Goal: Transaction & Acquisition: Purchase product/service

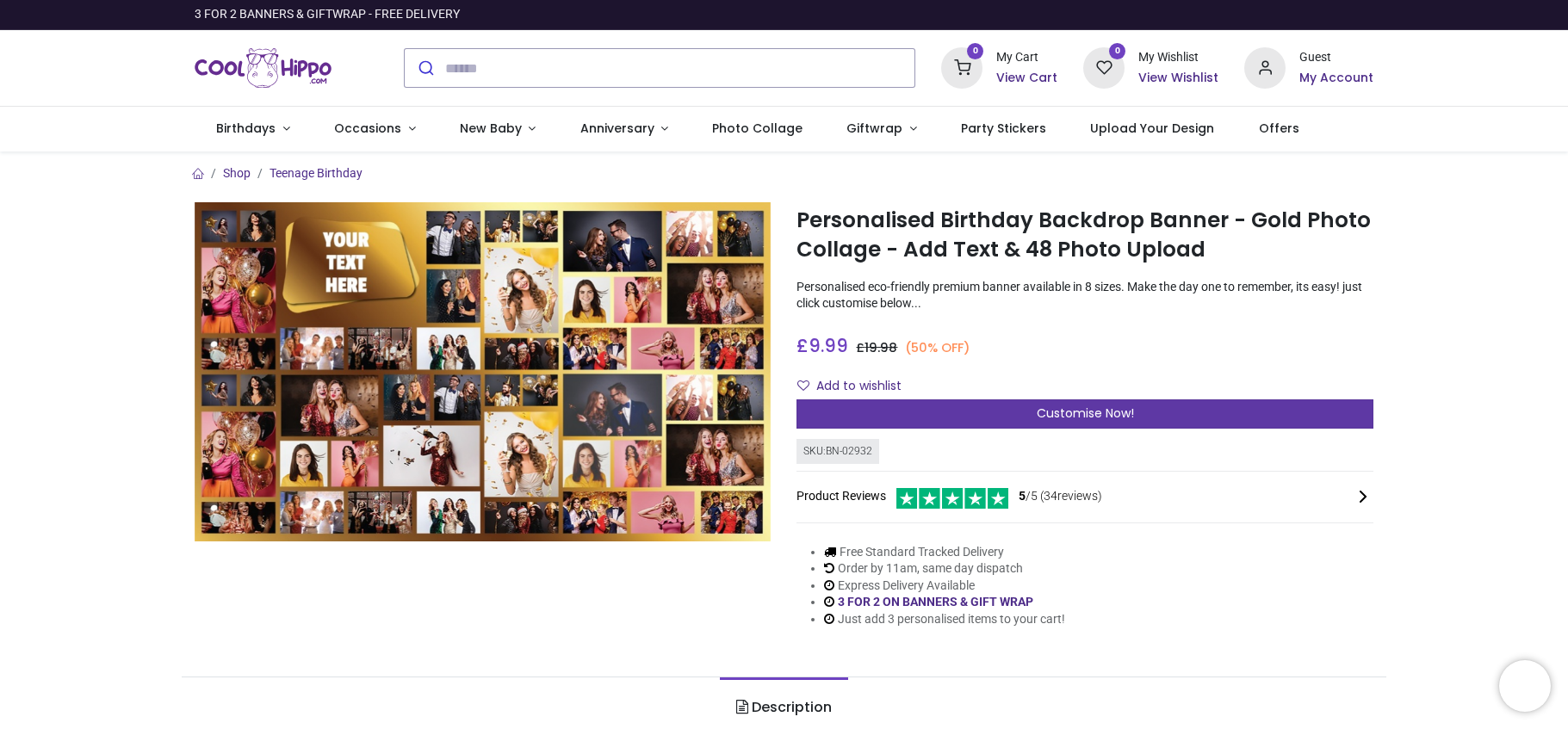
click at [1078, 413] on span "Customise Now!" at bounding box center [1085, 413] width 98 height 17
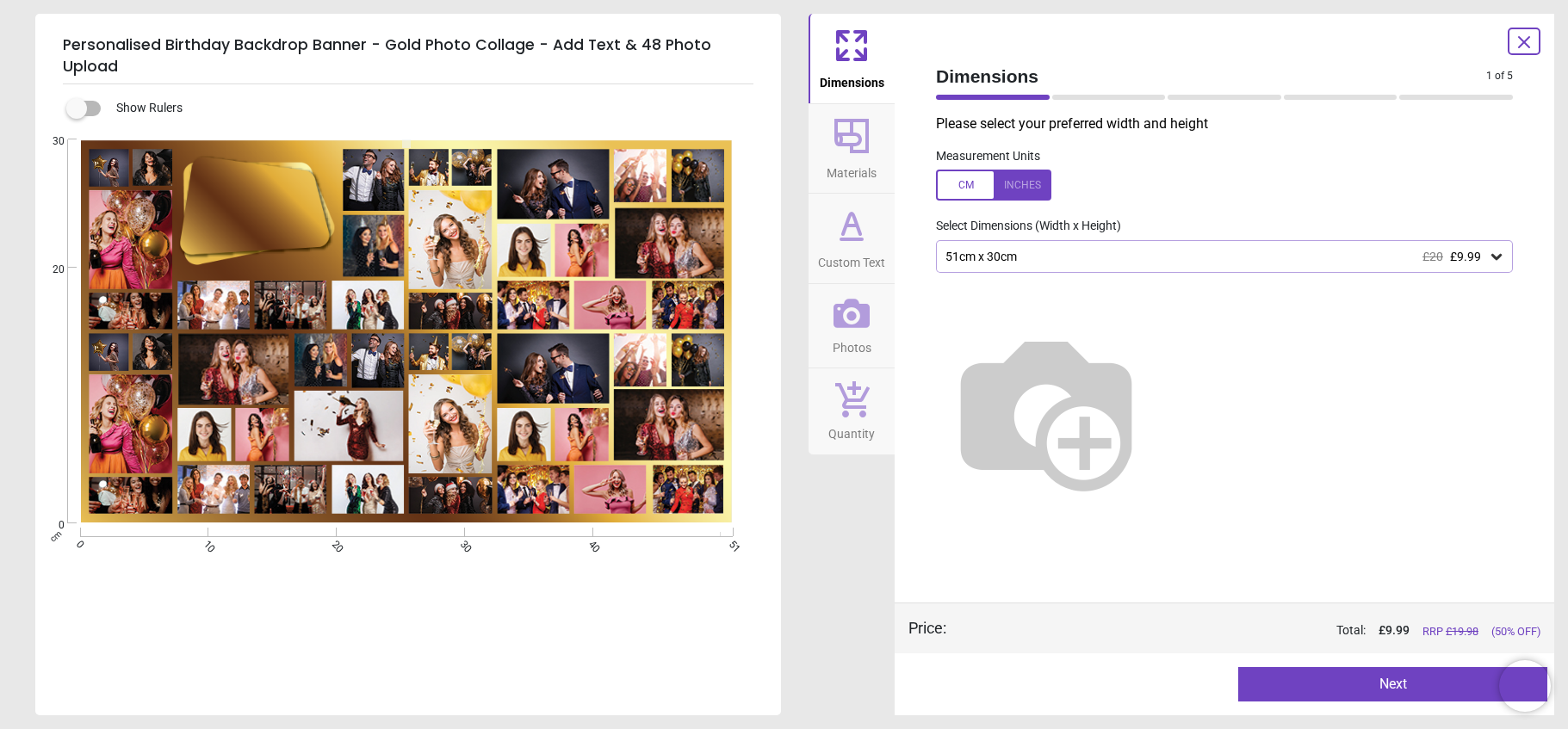
scroll to position [5, 0]
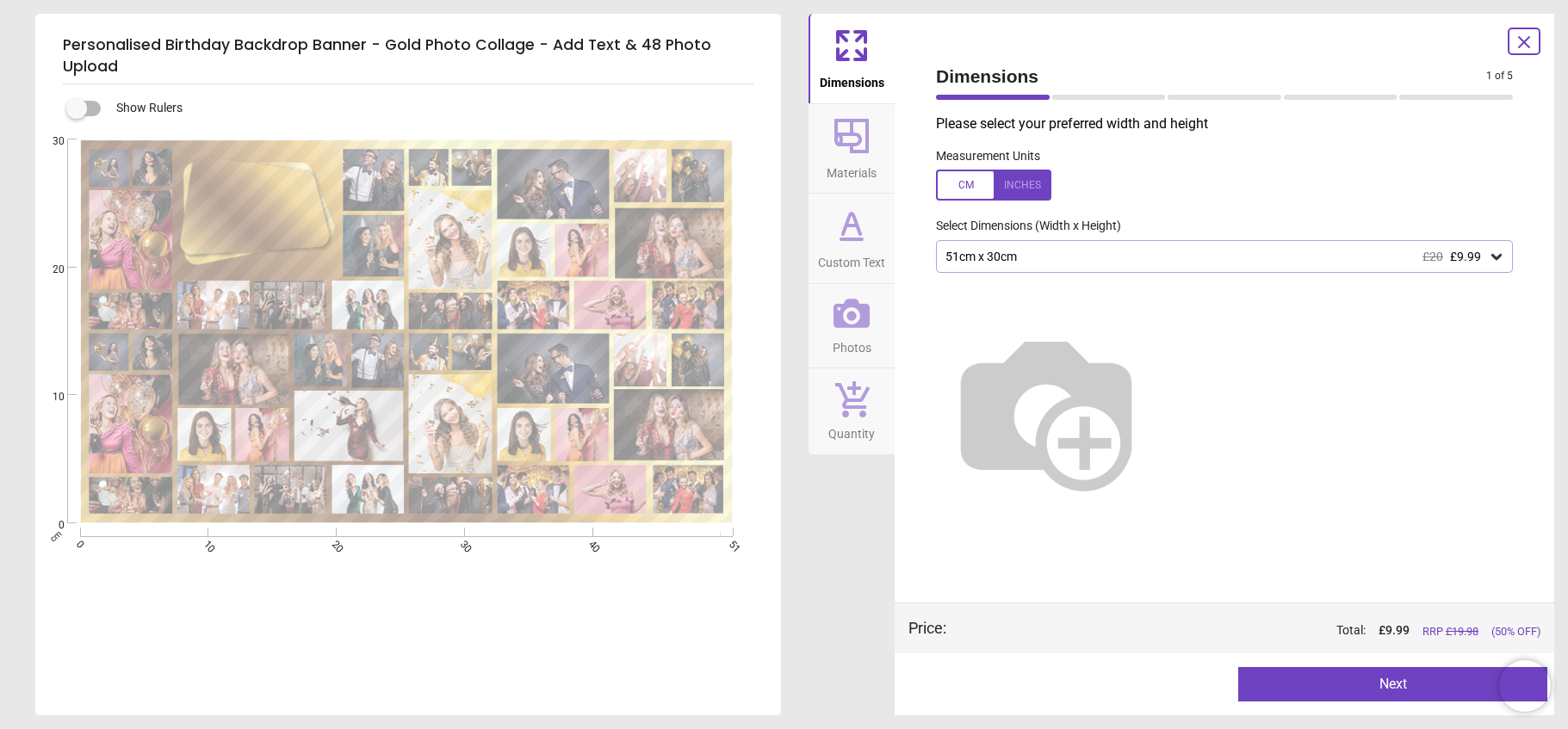
click at [974, 190] on div at bounding box center [993, 185] width 116 height 31
click at [1491, 258] on icon at bounding box center [1497, 256] width 17 height 17
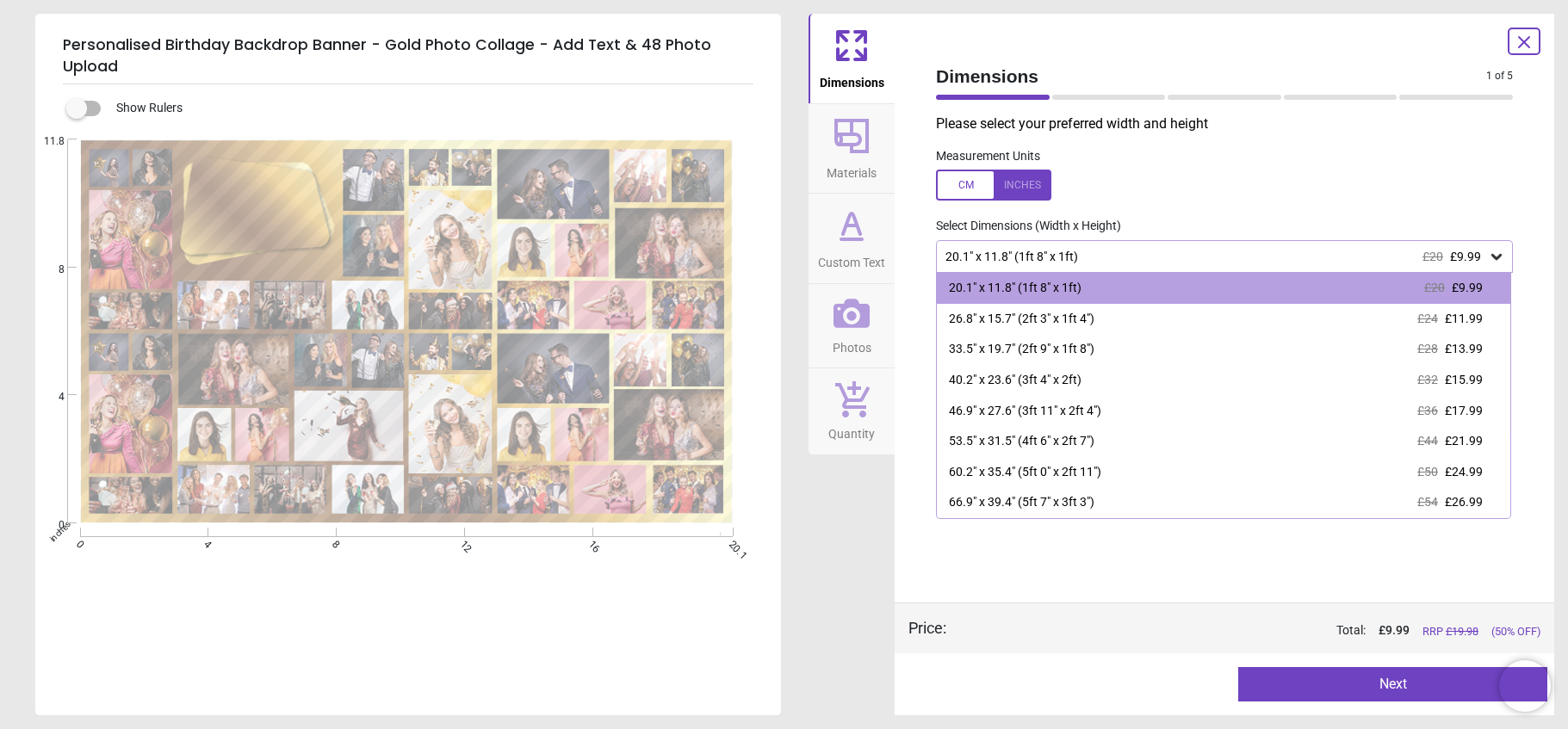
click at [975, 189] on div at bounding box center [993, 185] width 116 height 31
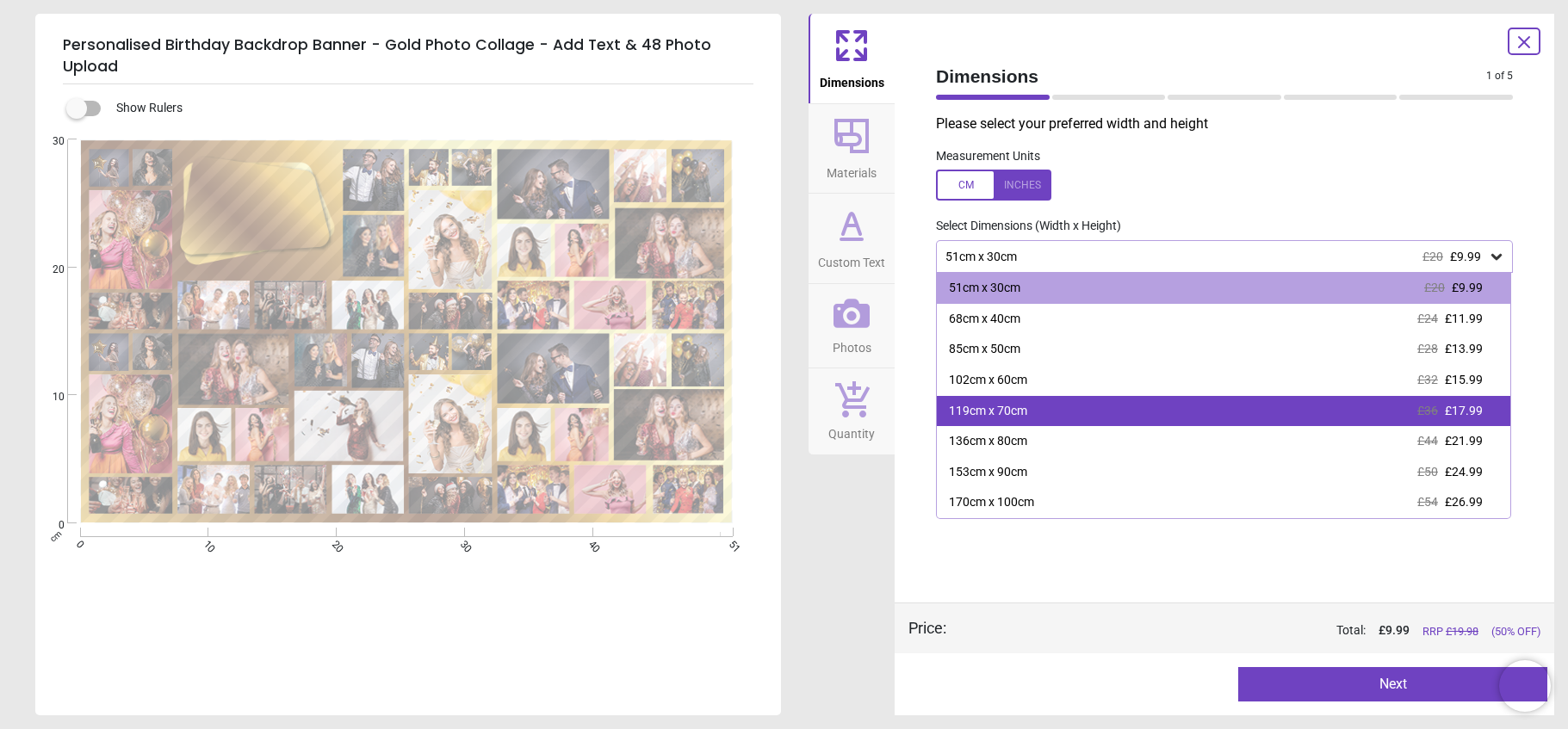
click at [1005, 411] on div "119cm x 70cm" at bounding box center [987, 411] width 78 height 17
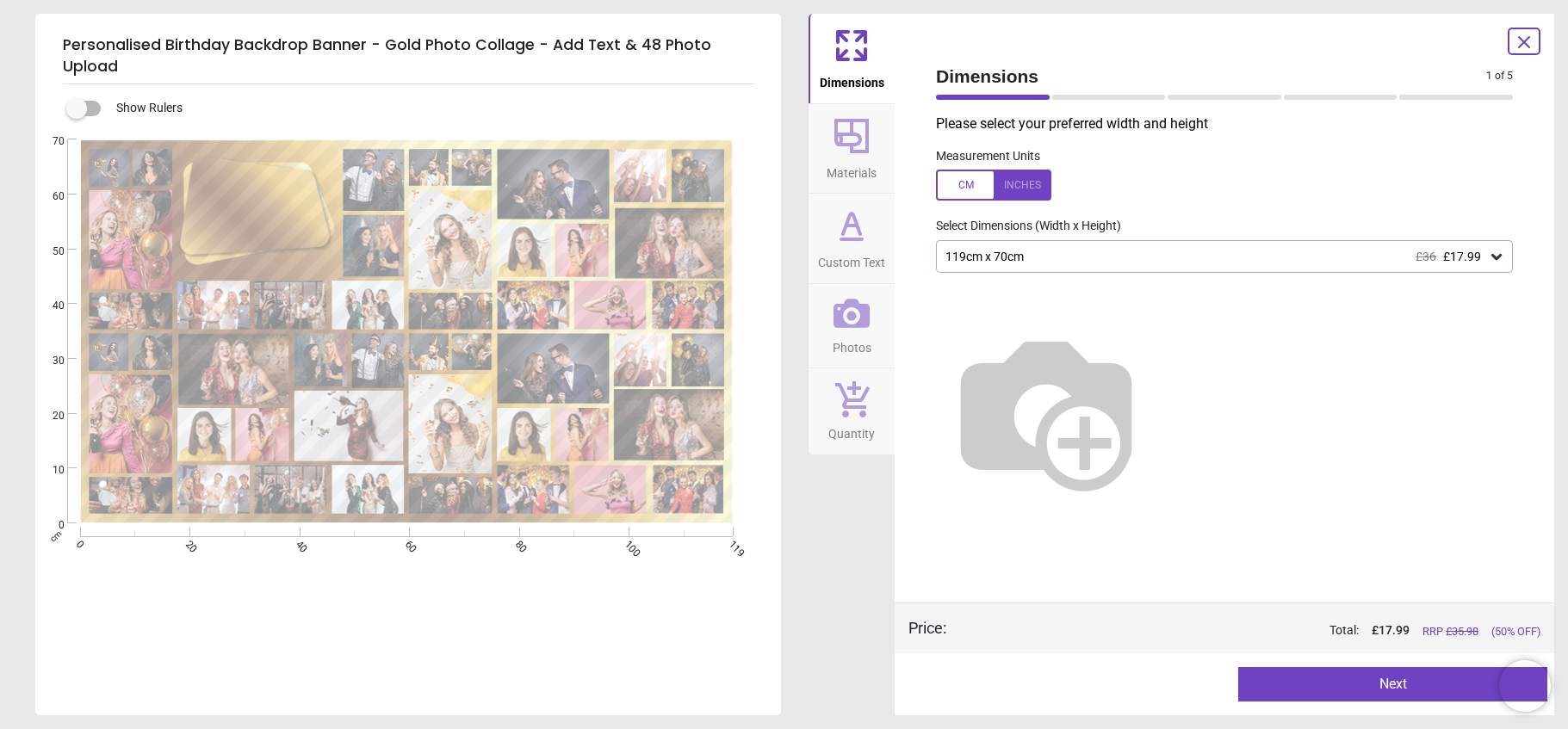
click at [1386, 690] on button "Next" at bounding box center [1392, 684] width 309 height 35
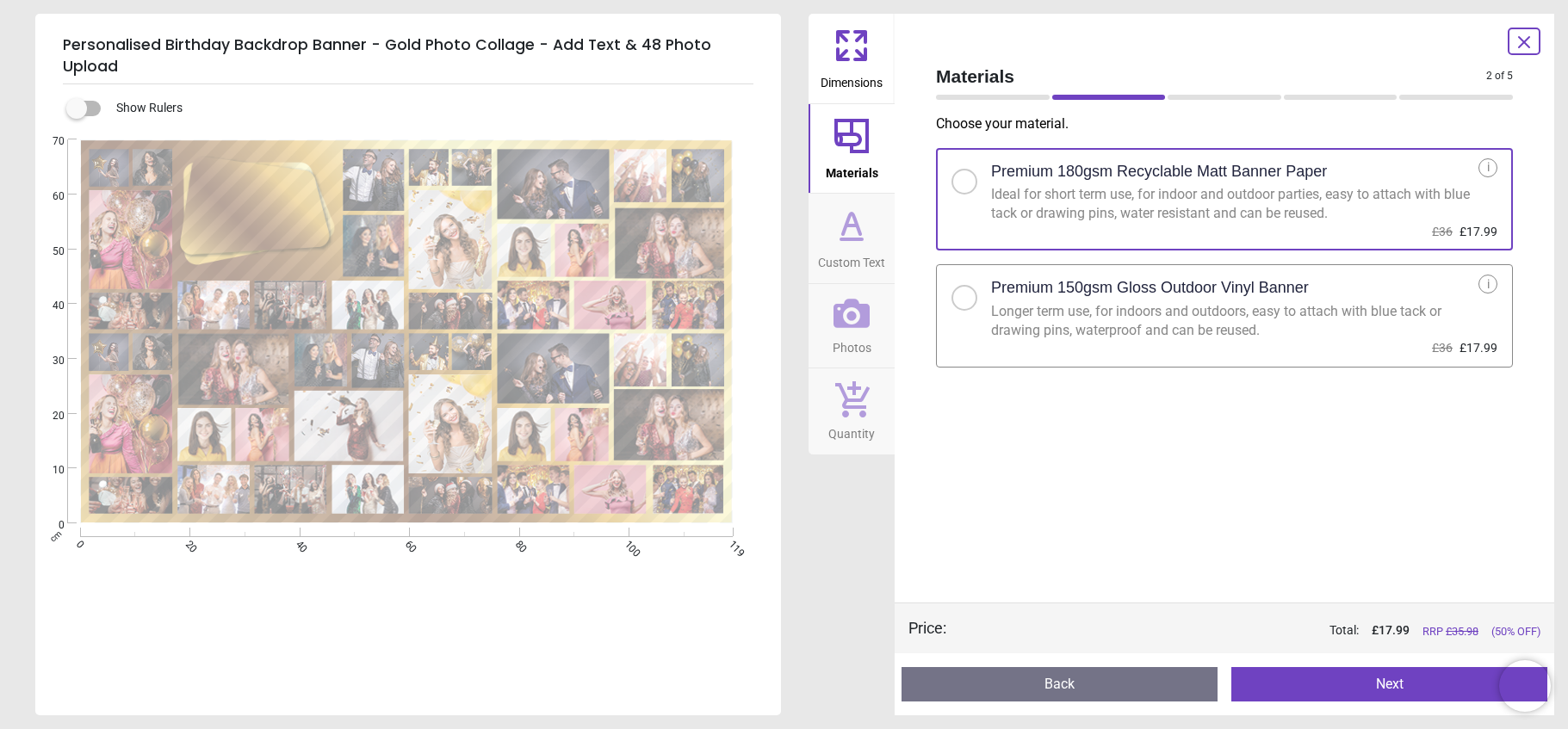
click at [968, 301] on div at bounding box center [964, 298] width 10 height 10
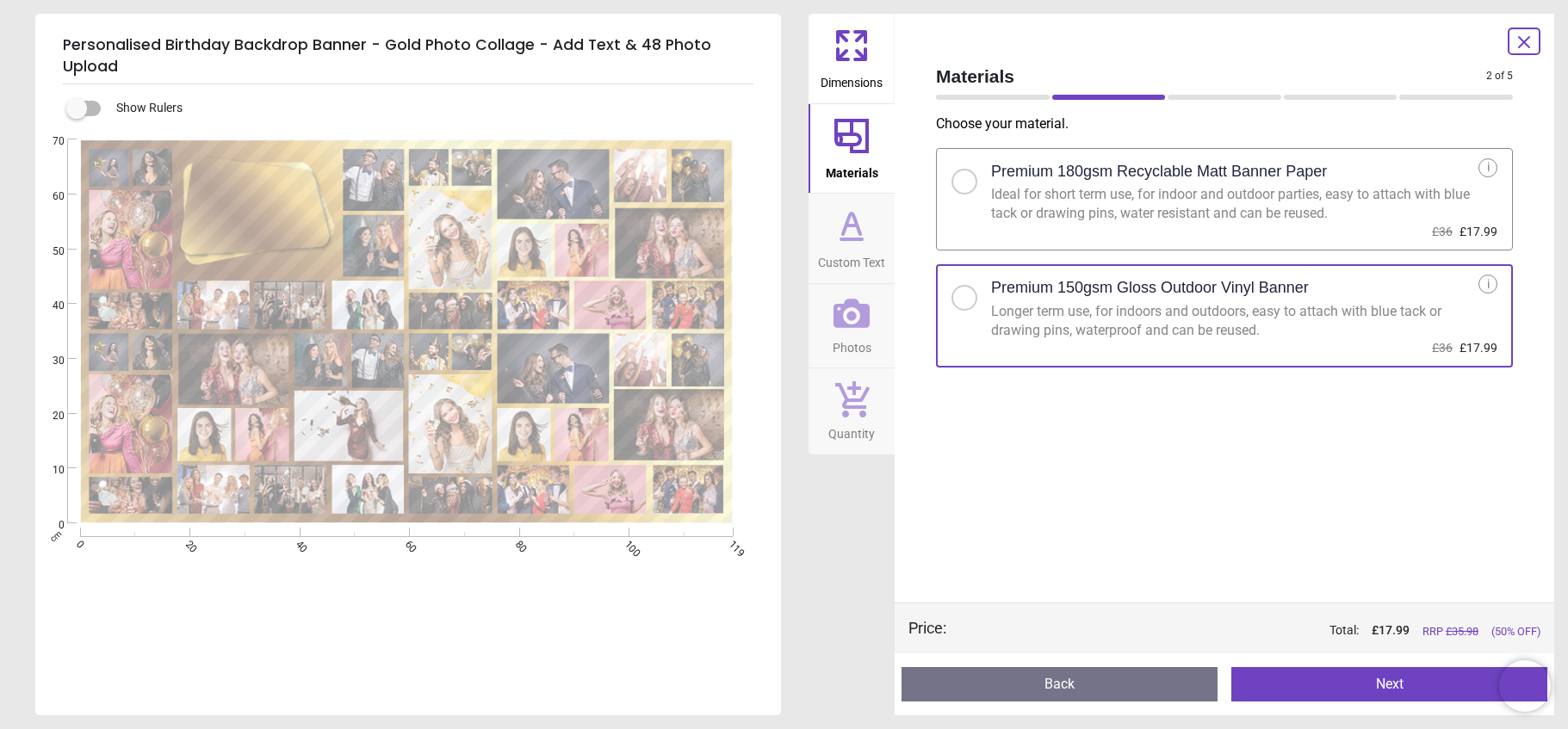
click at [1387, 688] on button "Next" at bounding box center [1389, 684] width 316 height 35
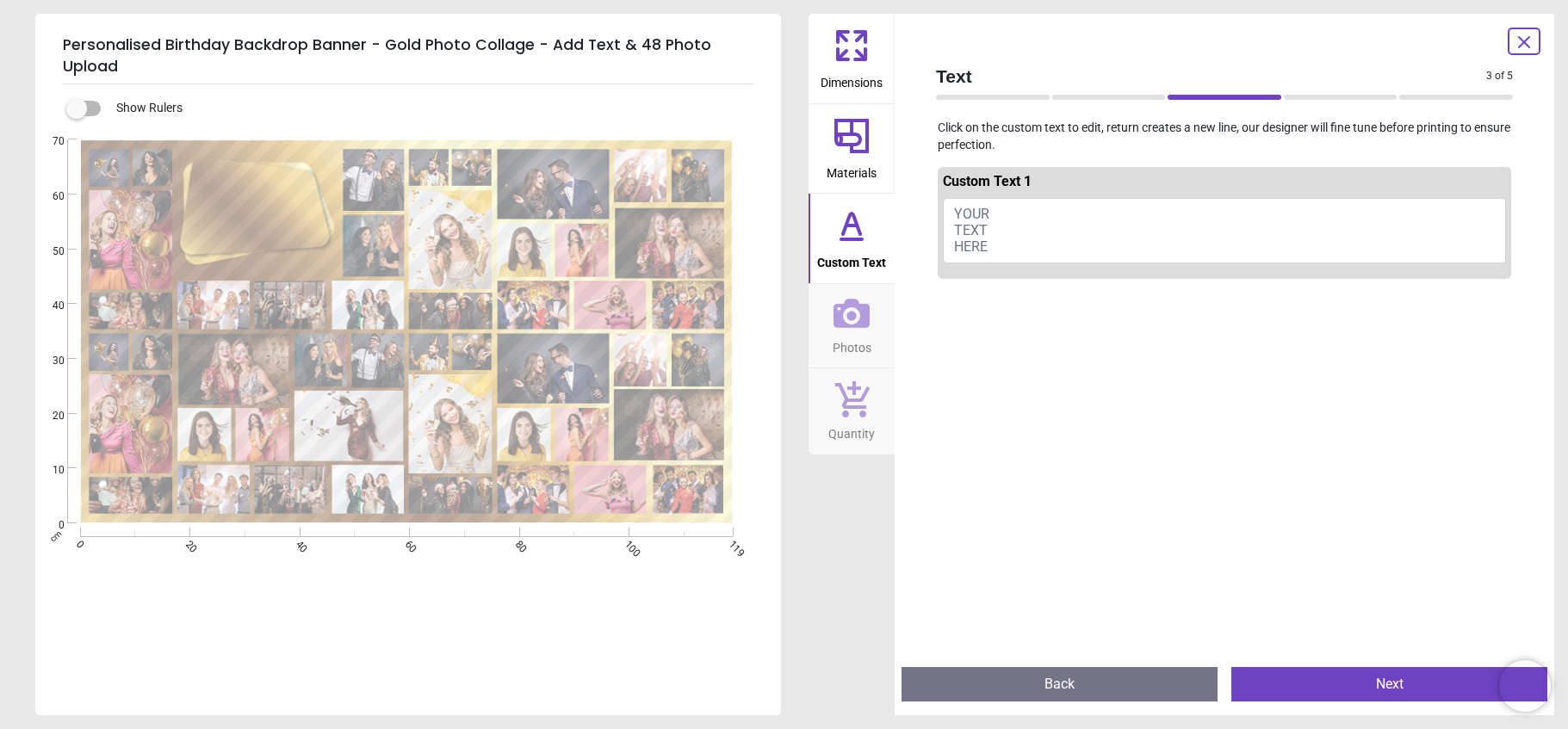
click at [1005, 216] on button "YOUR TEXT HERE" at bounding box center [1224, 231] width 563 height 66
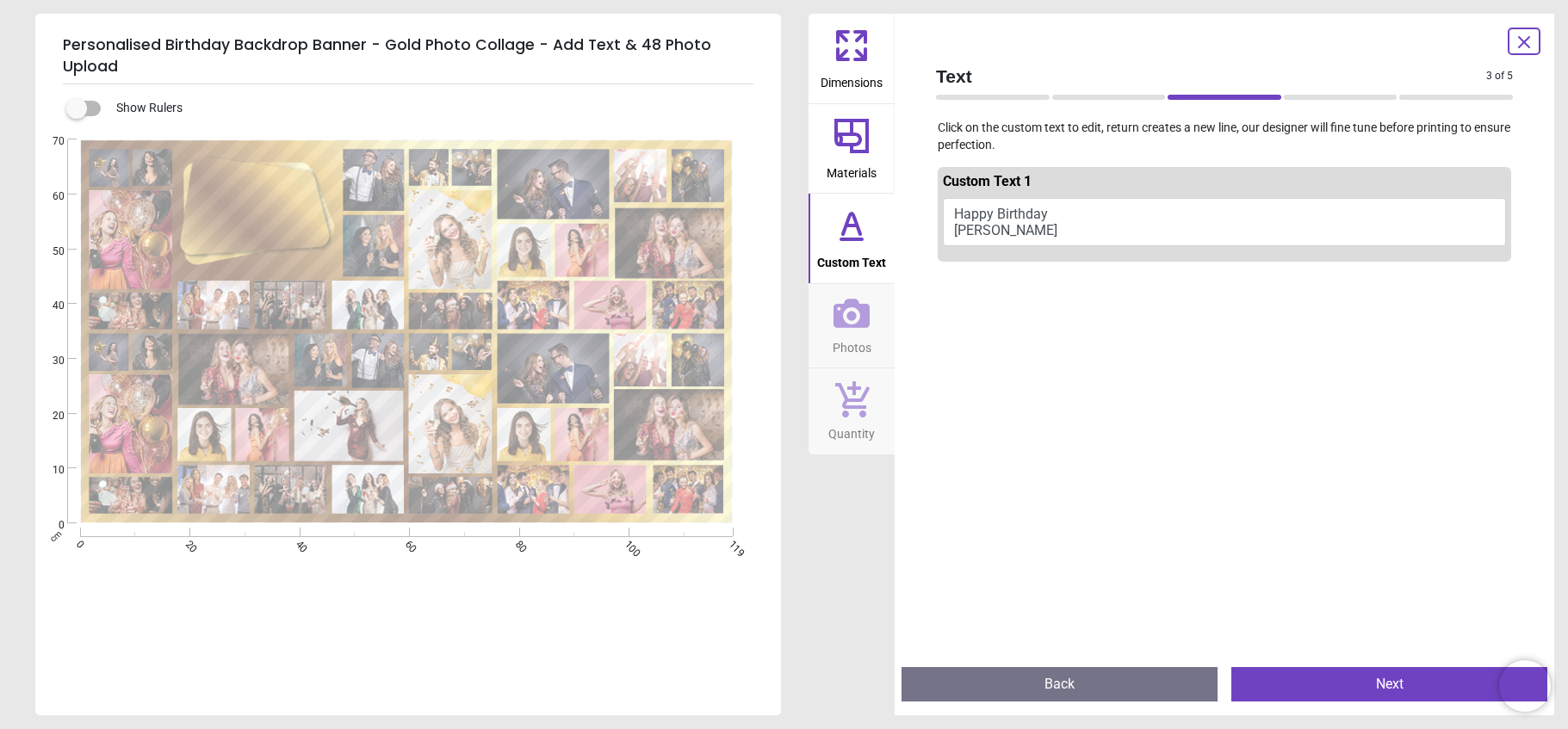
type textarea "**********"
click at [308, 225] on div "**********" at bounding box center [252, 208] width 118 height 79
click at [314, 200] on div "**********" at bounding box center [407, 331] width 654 height 384
click at [1379, 682] on button "Next" at bounding box center [1389, 684] width 316 height 35
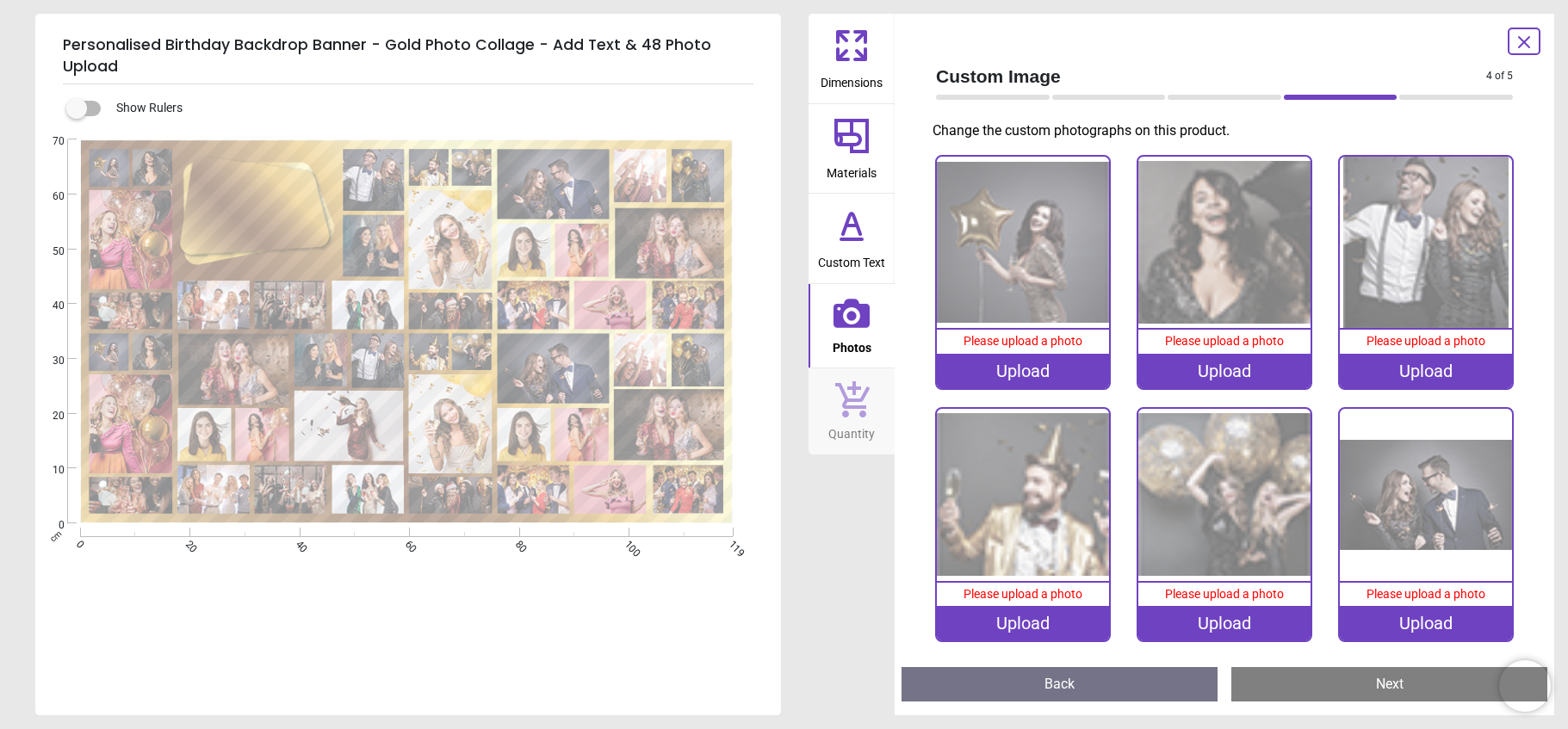
scroll to position [8, 0]
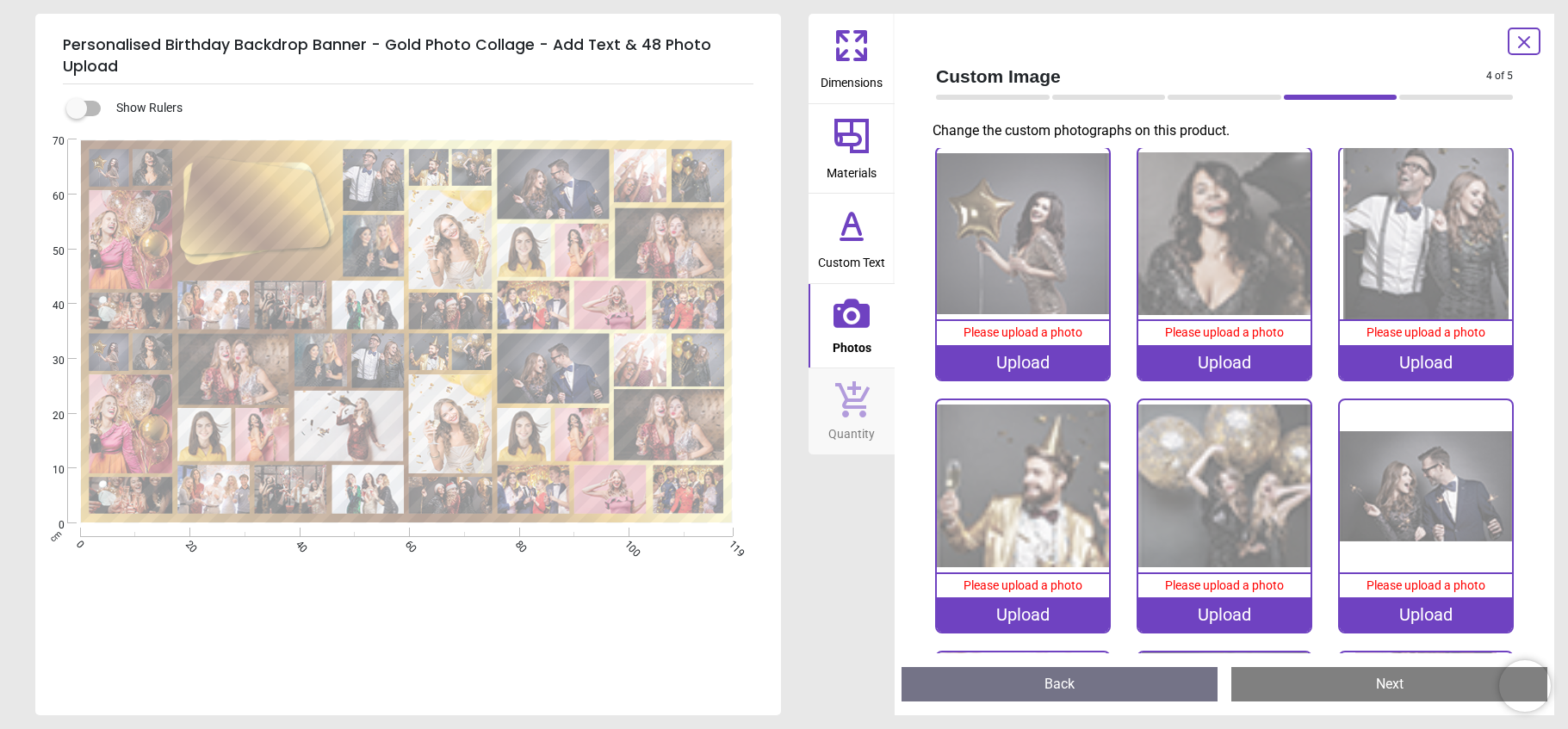
click at [1022, 365] on div "Upload" at bounding box center [1022, 363] width 172 height 35
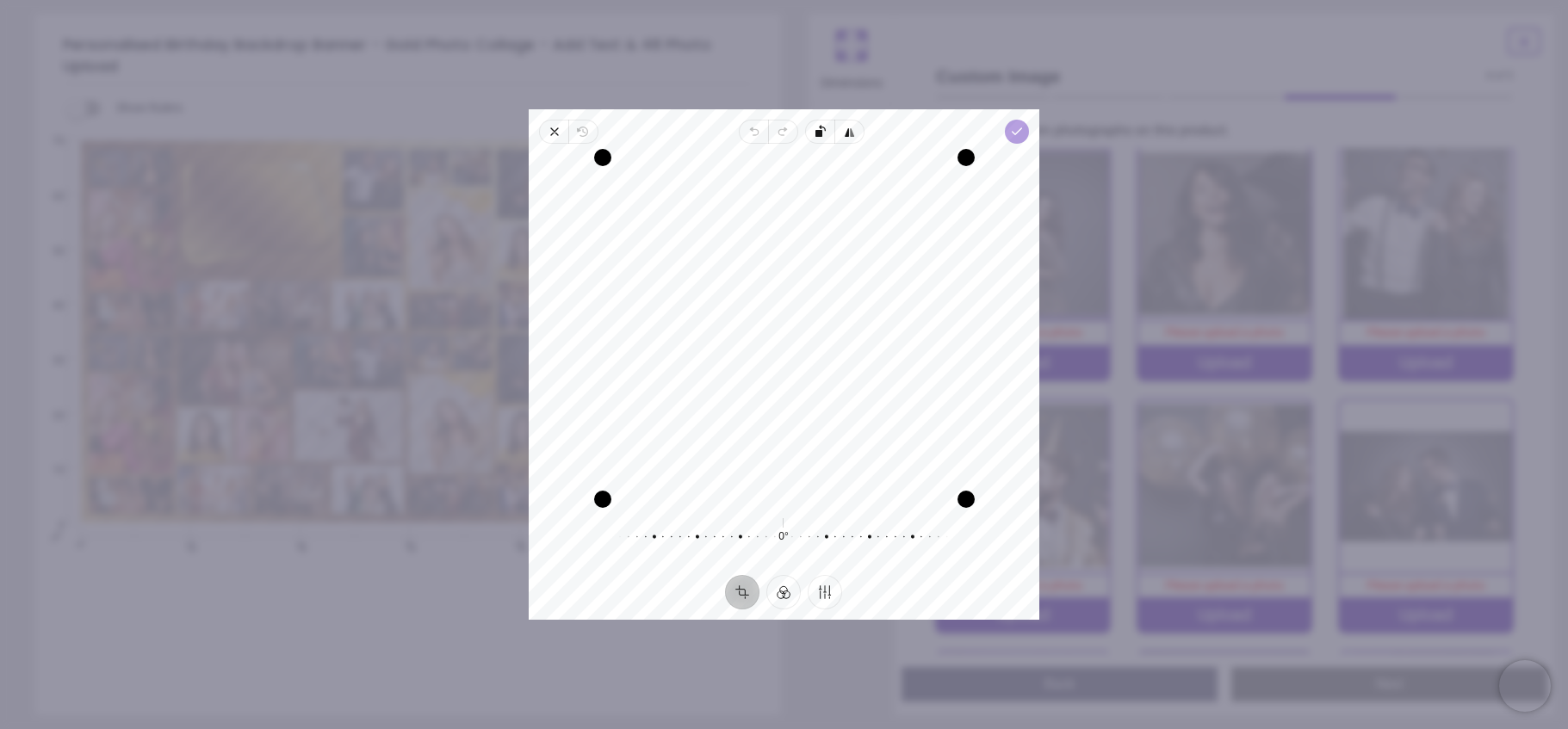
click at [1017, 131] on polyline "button" at bounding box center [1017, 132] width 9 height 6
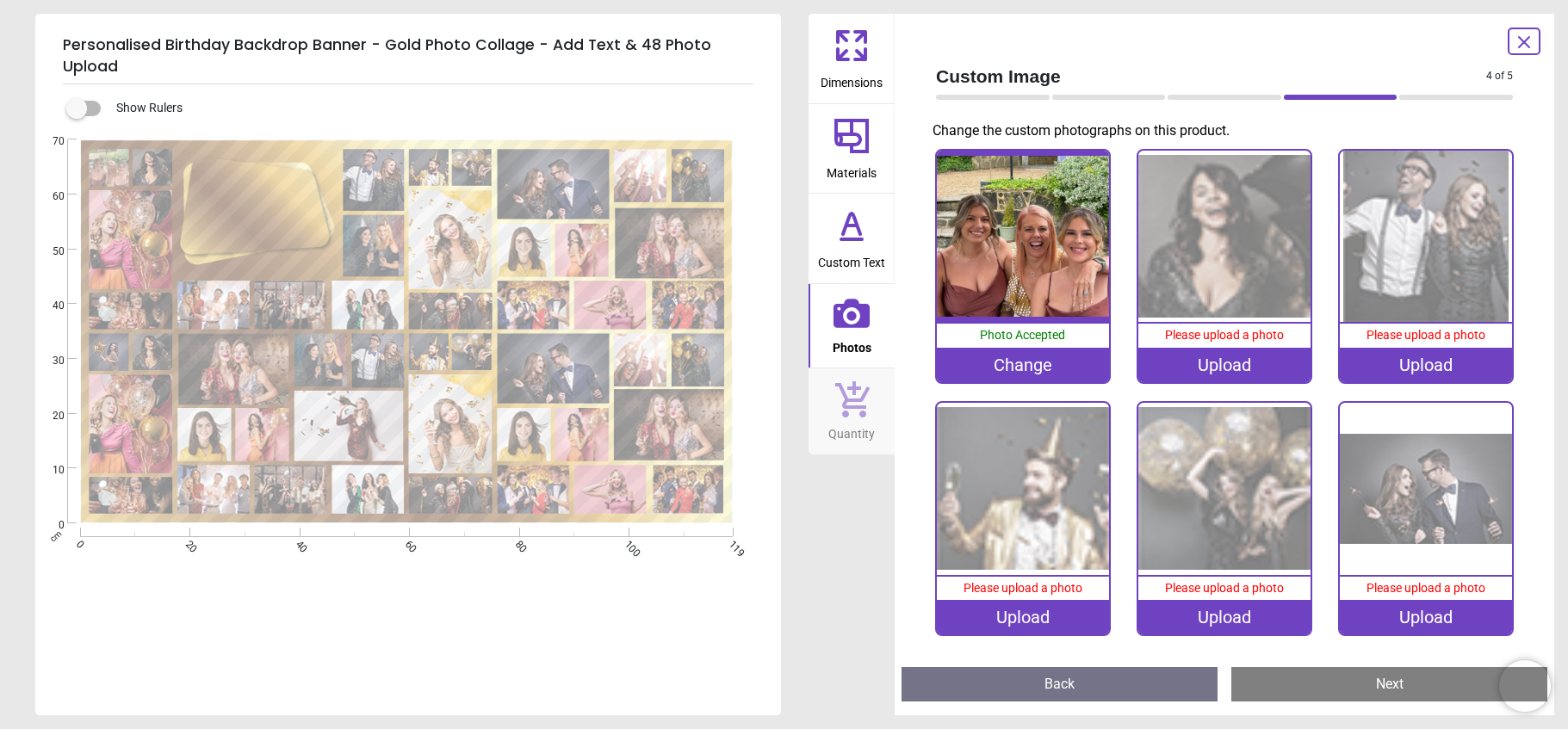
scroll to position [15, 0]
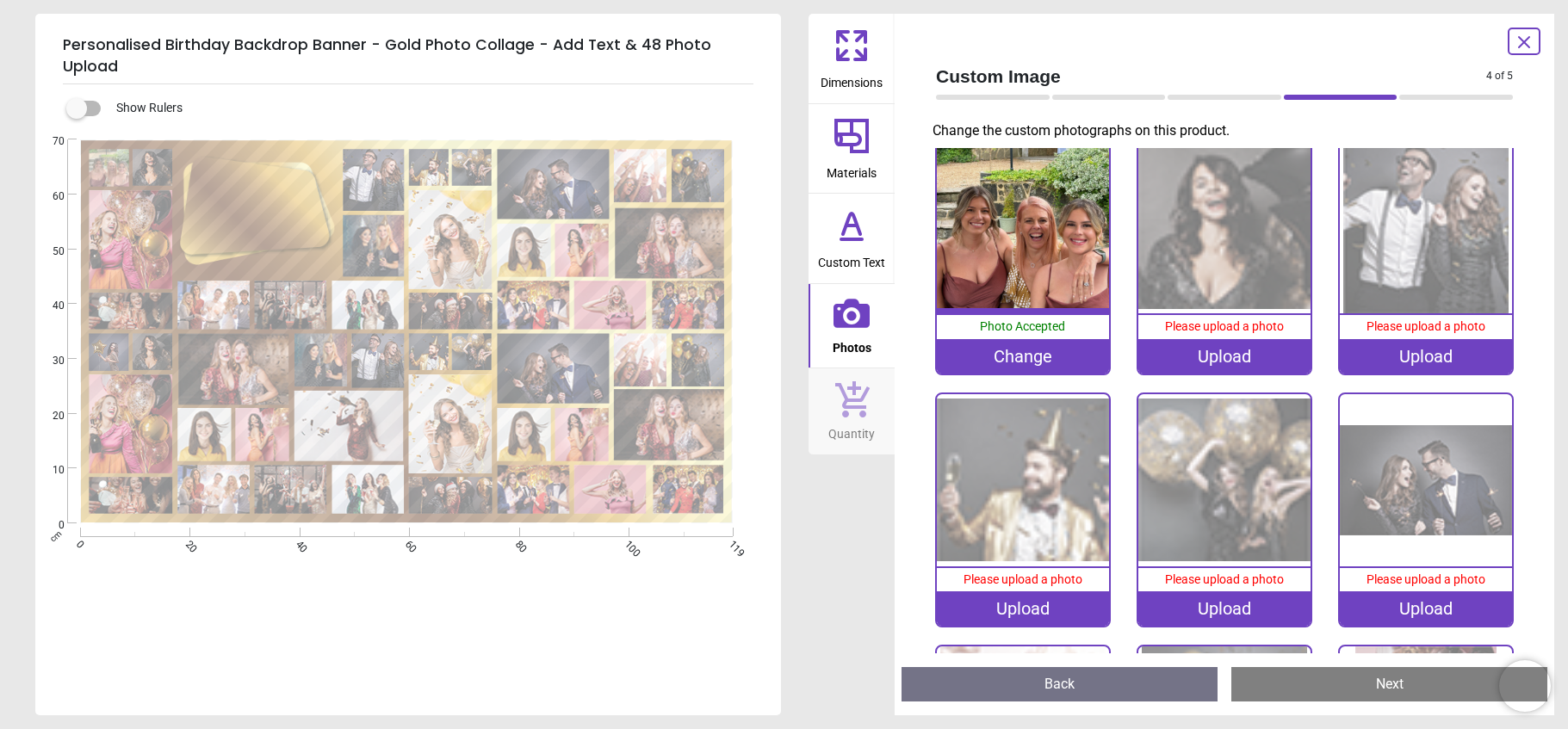
click at [1216, 356] on div "Upload" at bounding box center [1224, 356] width 172 height 35
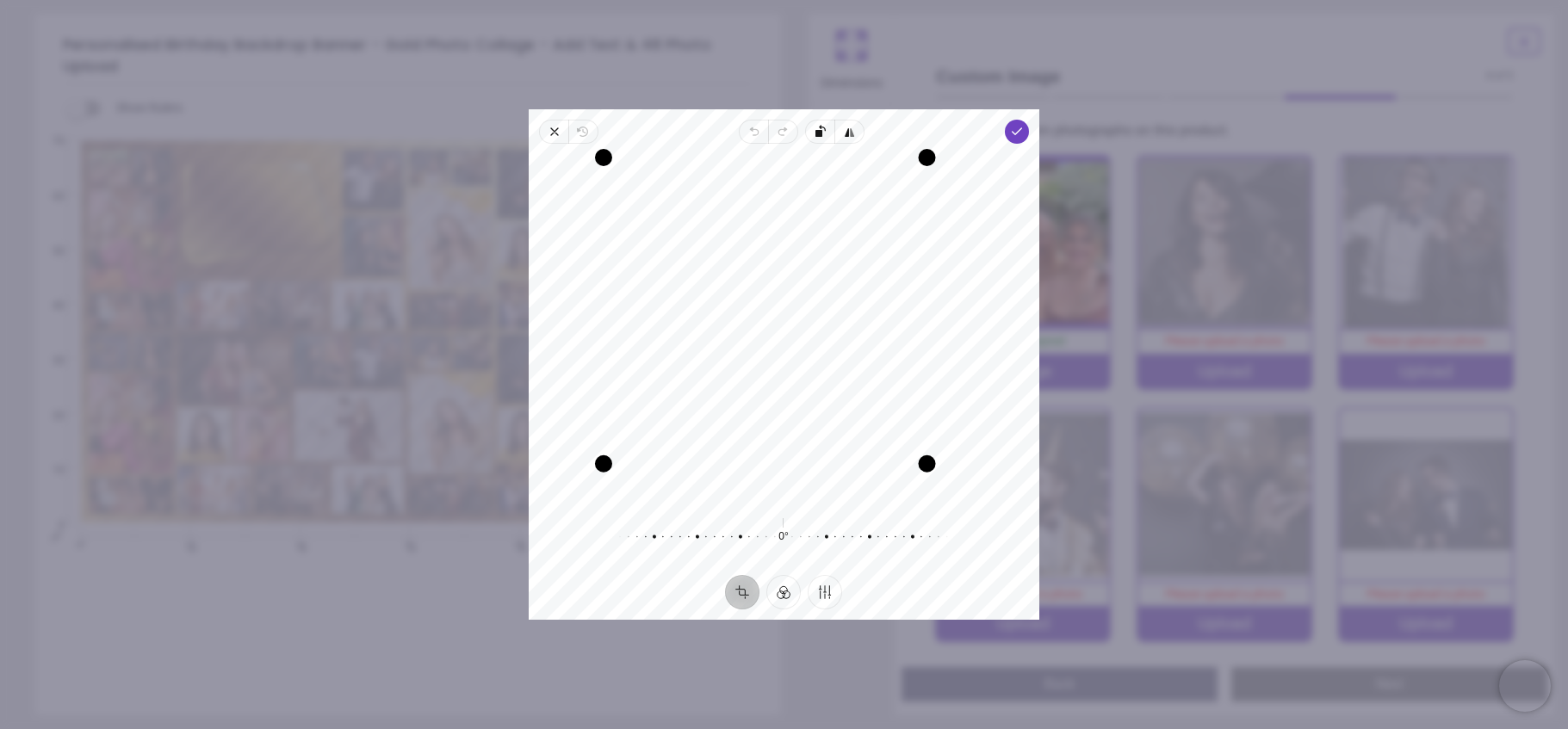
scroll to position [15, 0]
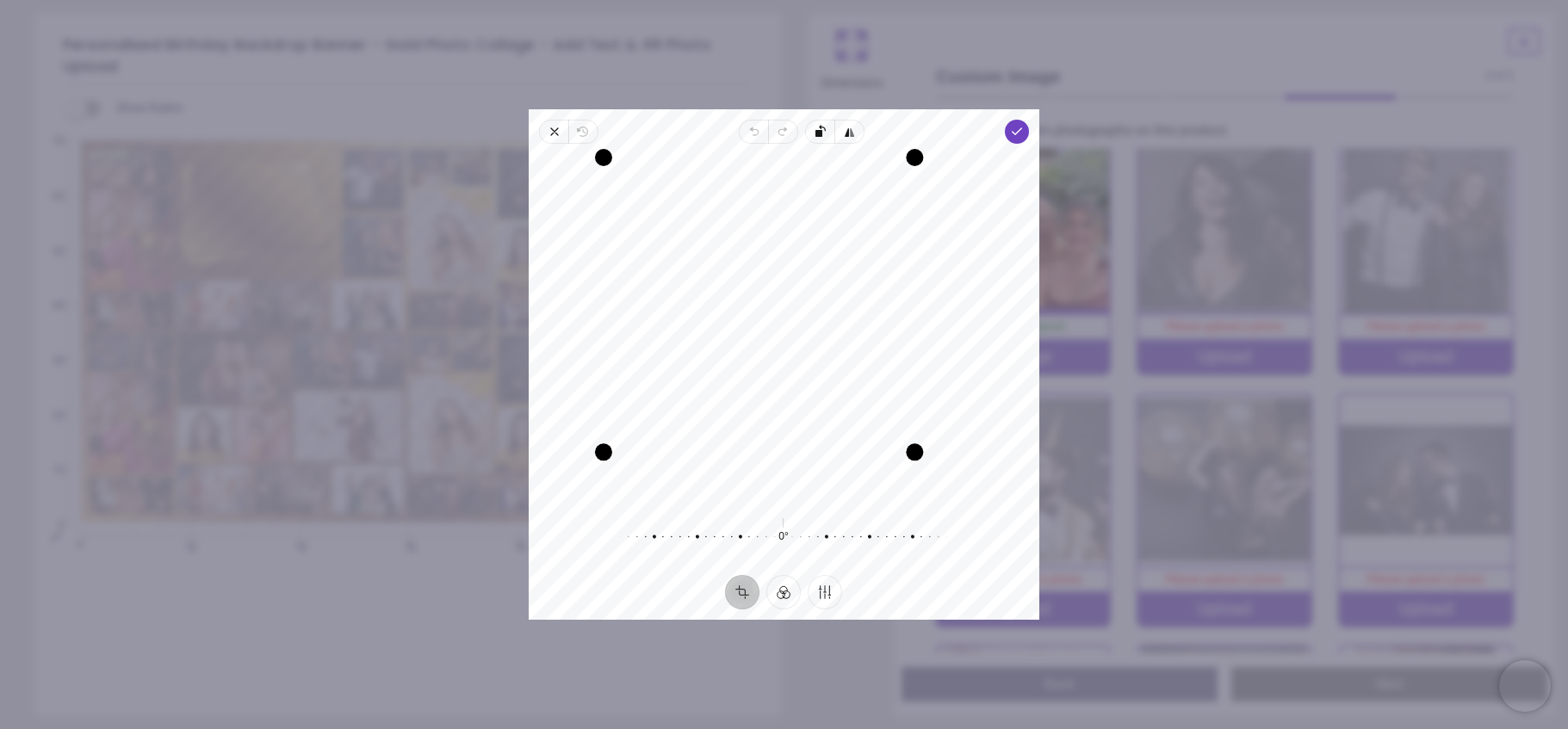
click at [963, 384] on div "Recenter" at bounding box center [784, 329] width 483 height 342
drag, startPoint x: 915, startPoint y: 156, endPoint x: 921, endPoint y: 194, distance: 38.5
click at [921, 194] on div "Recenter" at bounding box center [784, 329] width 483 height 342
drag, startPoint x: 602, startPoint y: 455, endPoint x: 642, endPoint y: 396, distance: 71.3
click at [644, 396] on div "Drag corner bl" at bounding box center [653, 405] width 17 height 17
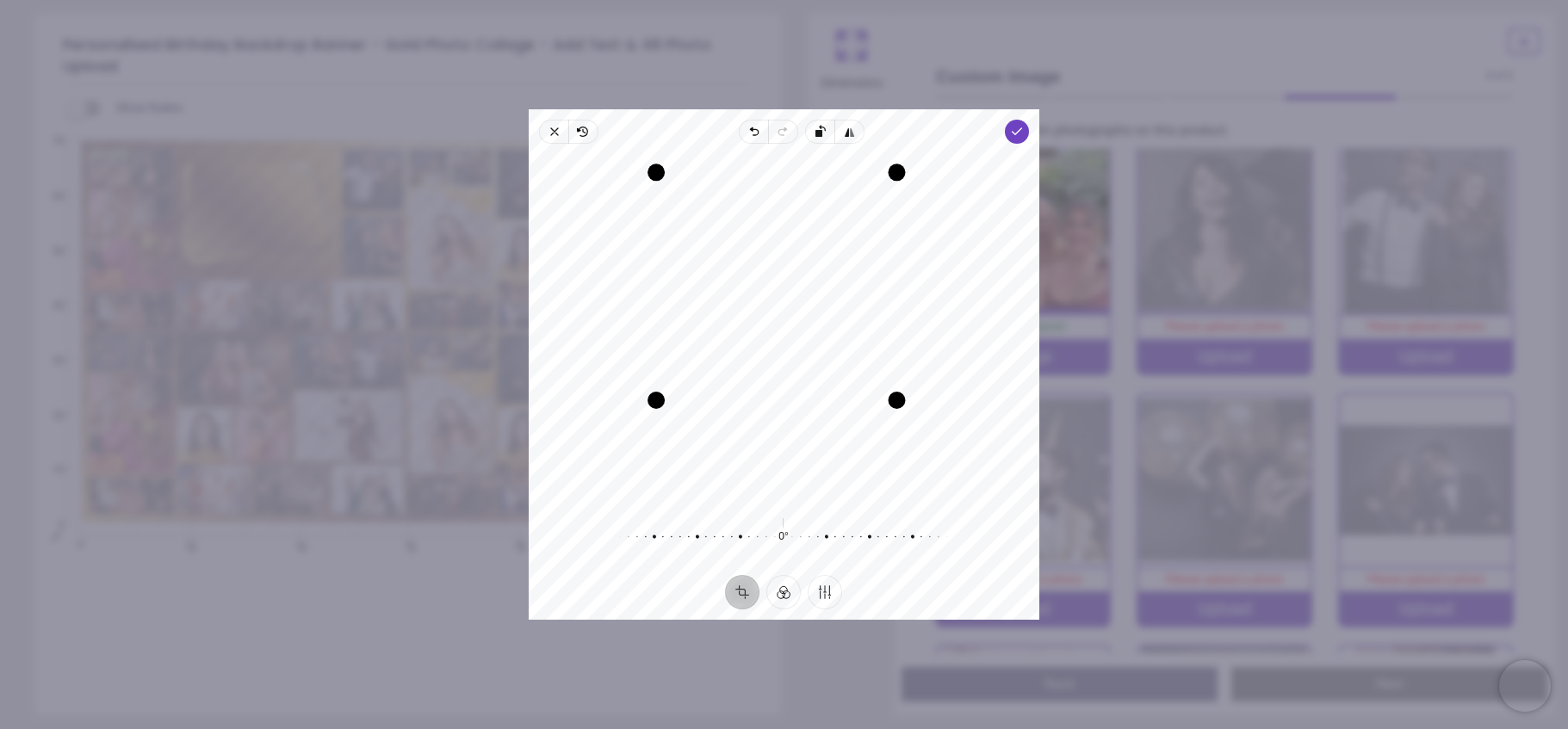
drag, startPoint x: 772, startPoint y: 407, endPoint x: 703, endPoint y: 402, distance: 69.2
click at [703, 402] on div "Drag edge b" at bounding box center [776, 400] width 241 height 17
drag, startPoint x: 891, startPoint y: 171, endPoint x: 922, endPoint y: 210, distance: 49.8
click at [922, 210] on div "Recenter" at bounding box center [784, 329] width 483 height 342
click at [1013, 130] on icon "button" at bounding box center [1017, 132] width 14 height 14
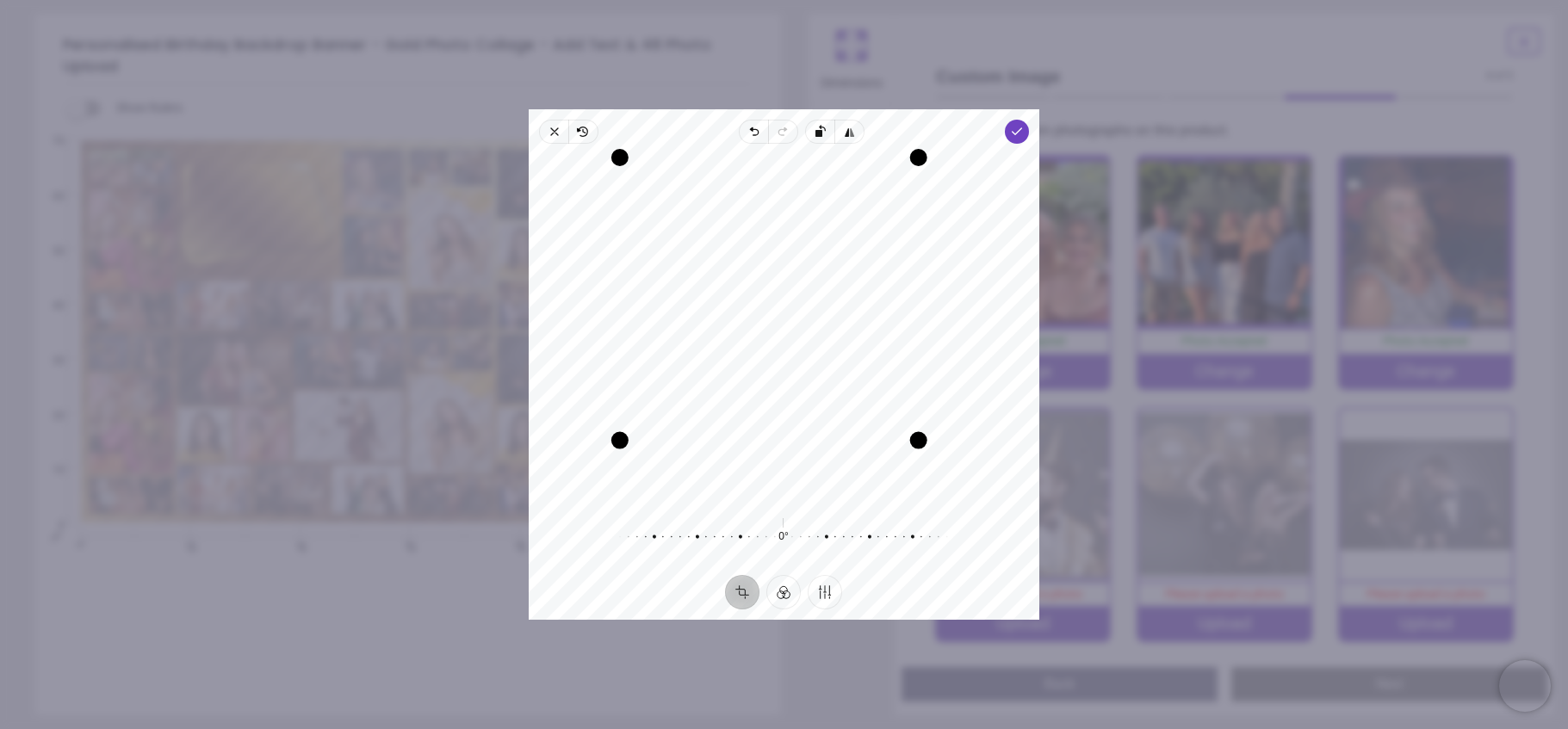
scroll to position [15, 0]
